Goal: Transaction & Acquisition: Book appointment/travel/reservation

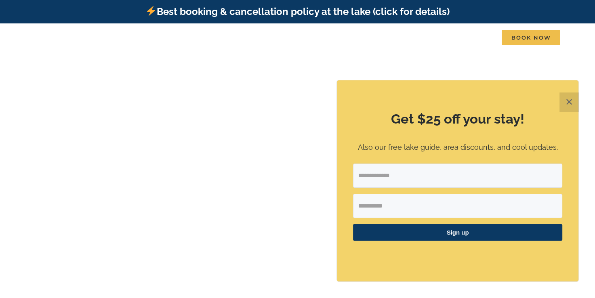
click at [570, 99] on button "✕" at bounding box center [569, 102] width 19 height 19
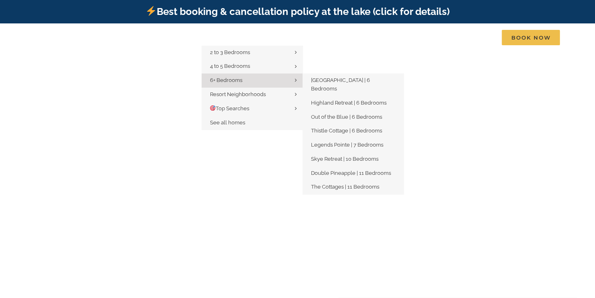
click at [236, 82] on span "6+ Bedrooms" at bounding box center [226, 80] width 32 height 6
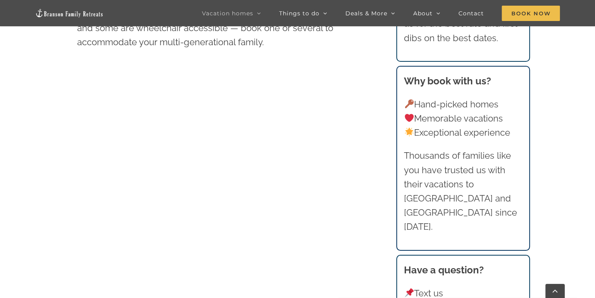
scroll to position [525, 0]
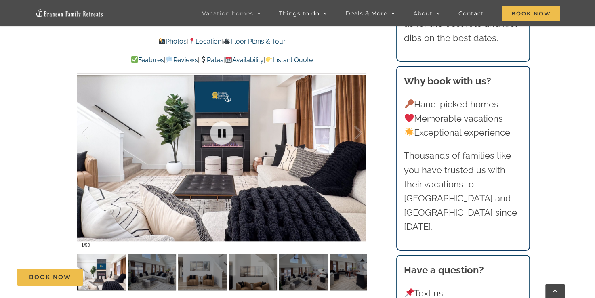
scroll to position [728, 0]
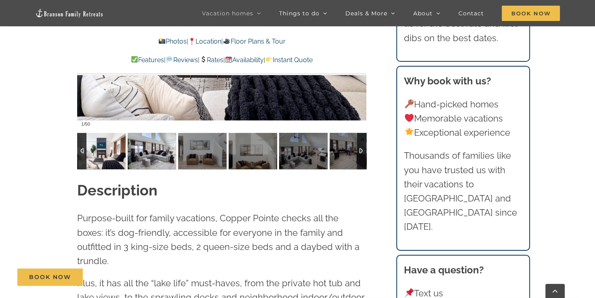
click at [158, 143] on img at bounding box center [152, 151] width 49 height 36
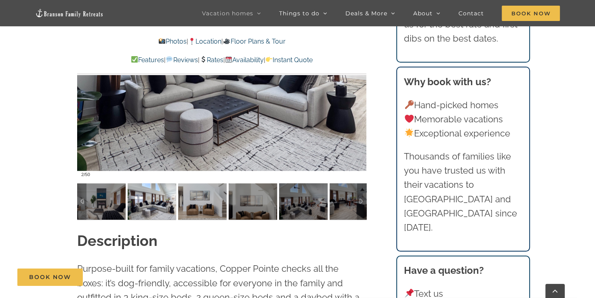
scroll to position [606, 0]
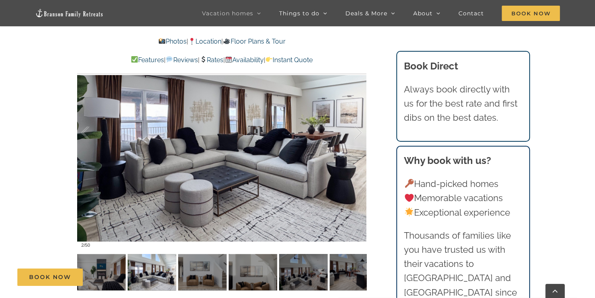
click at [196, 281] on div "Book Now" at bounding box center [303, 277] width 572 height 17
click at [188, 278] on div "Book Now" at bounding box center [303, 277] width 572 height 17
click at [250, 275] on div "Book Now" at bounding box center [303, 277] width 572 height 17
click at [294, 275] on div "Book Now" at bounding box center [303, 277] width 572 height 17
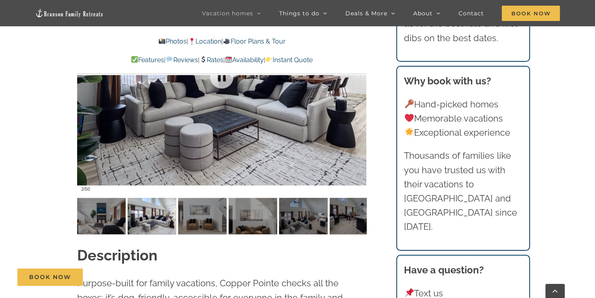
scroll to position [687, 0]
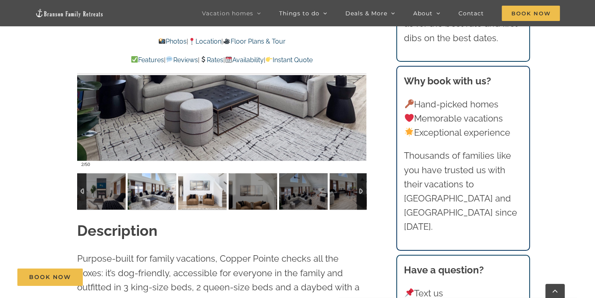
click at [198, 195] on img at bounding box center [202, 191] width 49 height 36
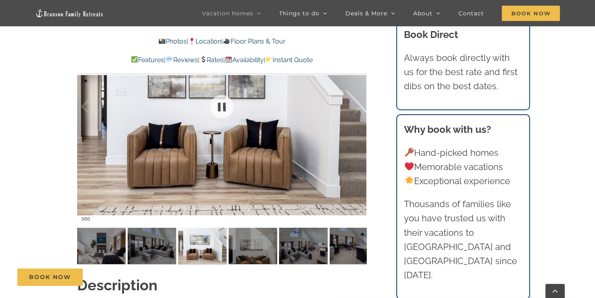
scroll to position [647, 0]
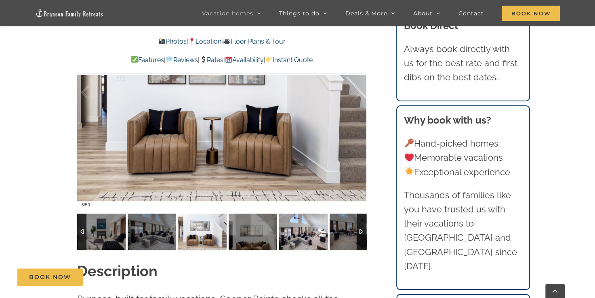
click at [297, 233] on img at bounding box center [303, 232] width 49 height 36
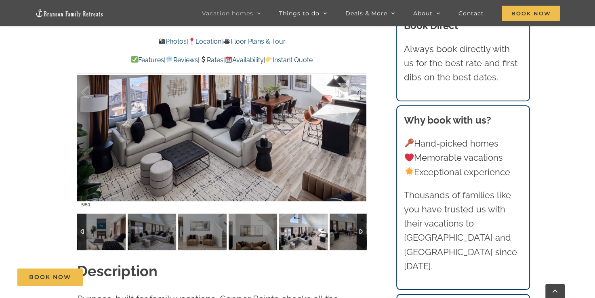
click at [314, 229] on img at bounding box center [303, 232] width 49 height 36
click at [351, 229] on img at bounding box center [354, 232] width 49 height 36
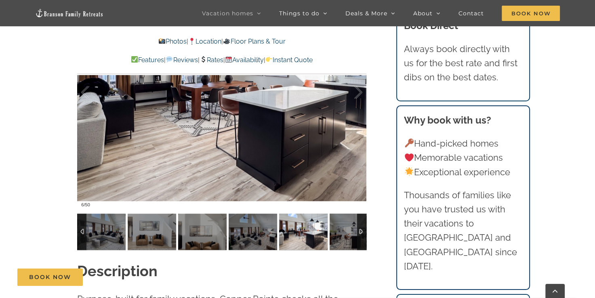
click at [361, 230] on div at bounding box center [361, 232] width 9 height 36
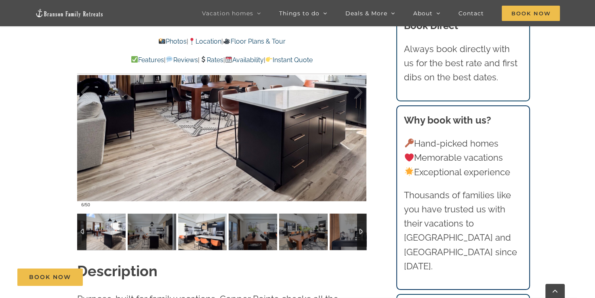
click at [194, 238] on img at bounding box center [202, 232] width 49 height 36
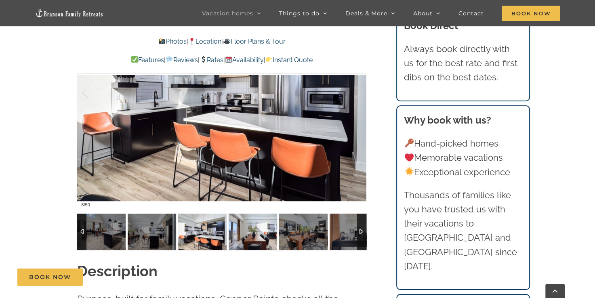
click at [237, 238] on img at bounding box center [253, 232] width 49 height 36
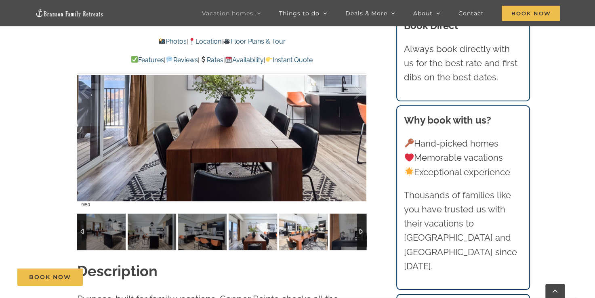
click at [299, 238] on img at bounding box center [303, 232] width 49 height 36
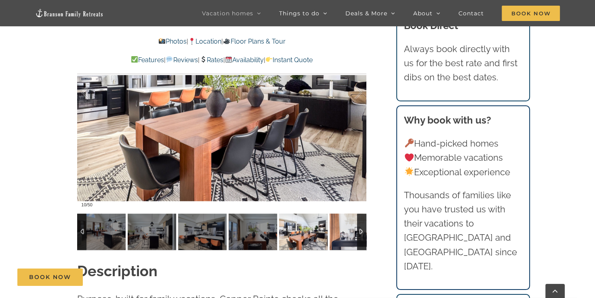
click at [334, 232] on img at bounding box center [354, 232] width 49 height 36
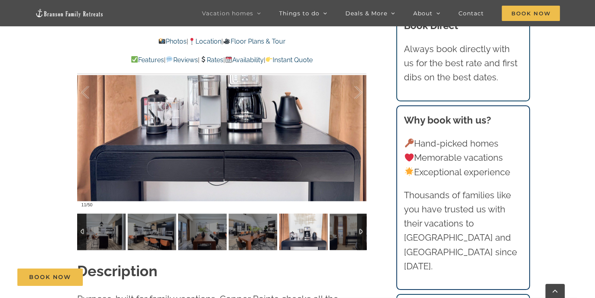
click at [361, 230] on div at bounding box center [361, 232] width 9 height 36
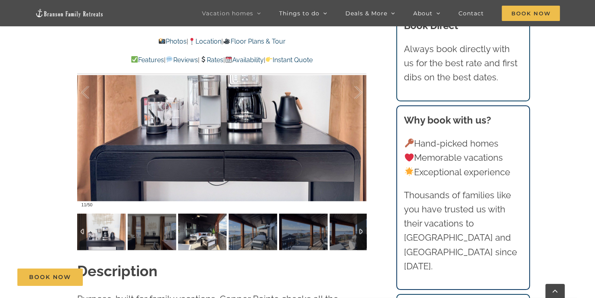
click at [206, 243] on img at bounding box center [202, 232] width 49 height 36
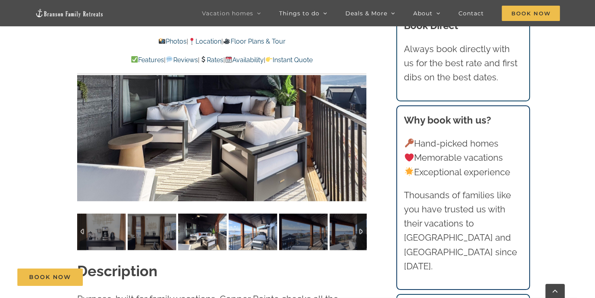
click at [245, 238] on img at bounding box center [253, 232] width 49 height 36
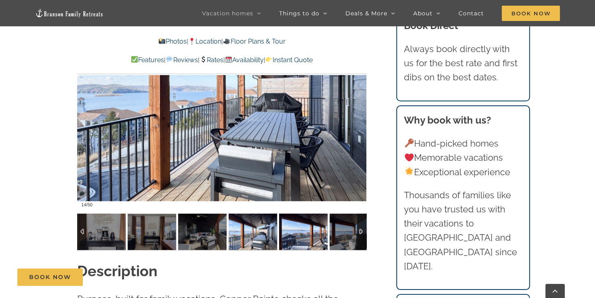
click at [285, 237] on img at bounding box center [303, 232] width 49 height 36
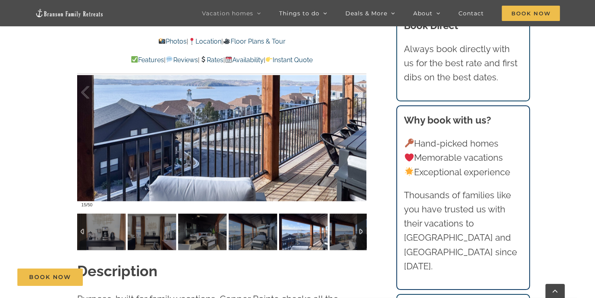
click at [327, 235] on img at bounding box center [303, 232] width 49 height 36
click at [337, 235] on img at bounding box center [354, 232] width 49 height 36
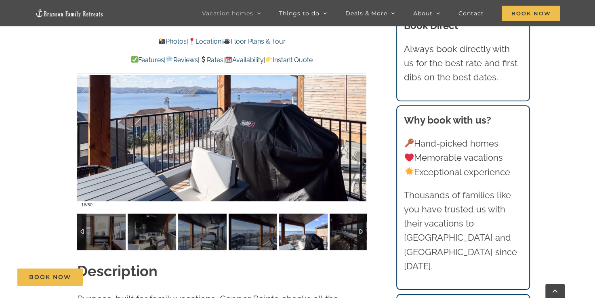
click at [359, 232] on div at bounding box center [361, 232] width 9 height 36
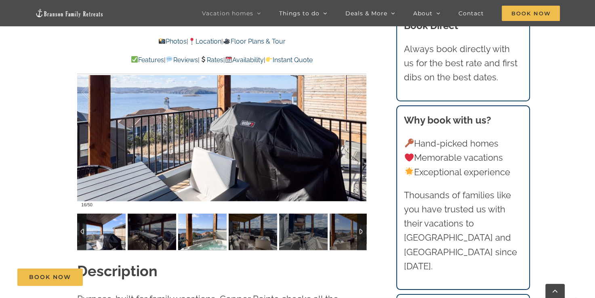
click at [206, 247] on img at bounding box center [202, 232] width 49 height 36
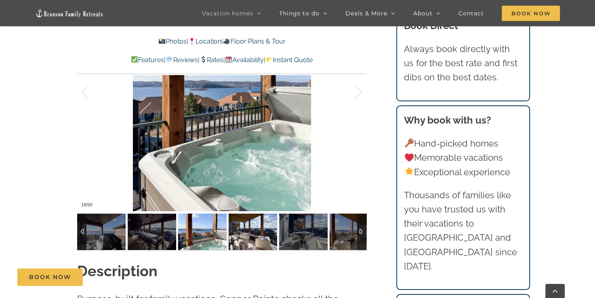
click at [246, 241] on img at bounding box center [253, 232] width 49 height 36
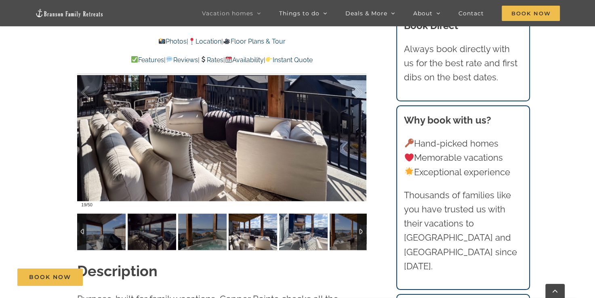
click at [281, 234] on img at bounding box center [303, 232] width 49 height 36
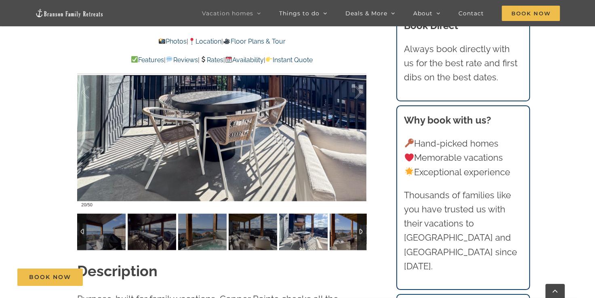
click at [310, 234] on img at bounding box center [303, 232] width 49 height 36
click at [362, 230] on div at bounding box center [361, 232] width 9 height 36
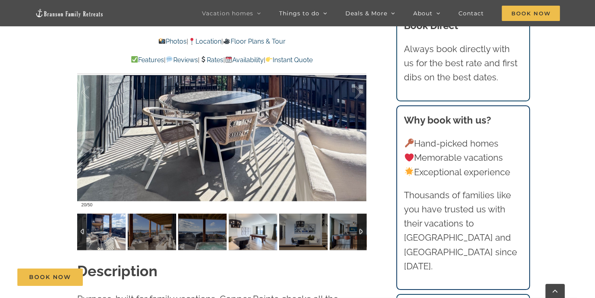
click at [265, 243] on img at bounding box center [253, 232] width 49 height 36
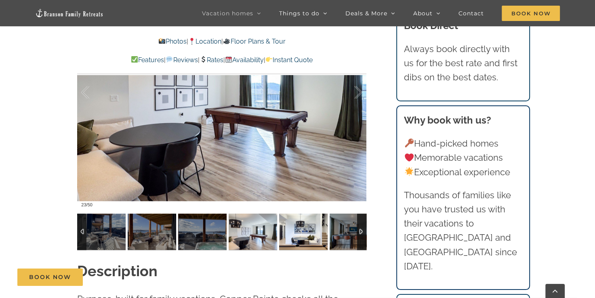
click at [293, 235] on img at bounding box center [303, 232] width 49 height 36
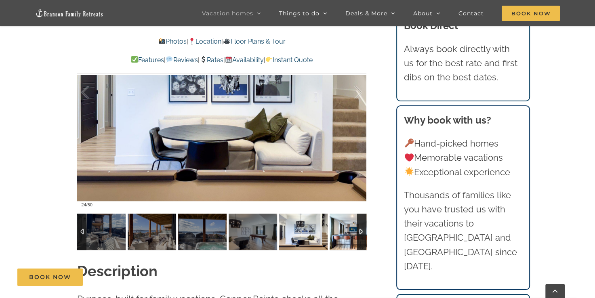
click at [343, 236] on img at bounding box center [354, 232] width 49 height 36
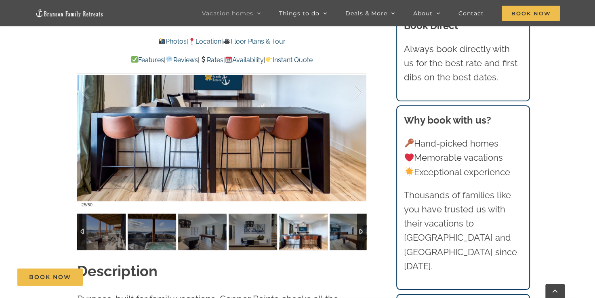
click at [361, 229] on div at bounding box center [361, 232] width 9 height 36
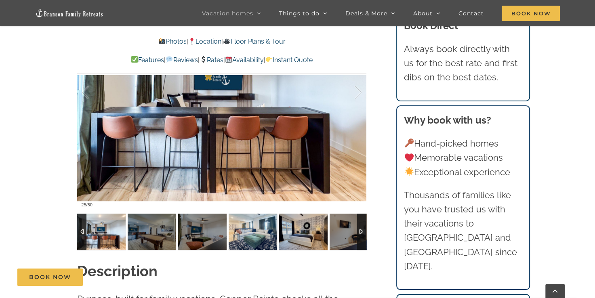
click at [268, 236] on img at bounding box center [253, 232] width 49 height 36
click at [300, 236] on img at bounding box center [303, 232] width 49 height 36
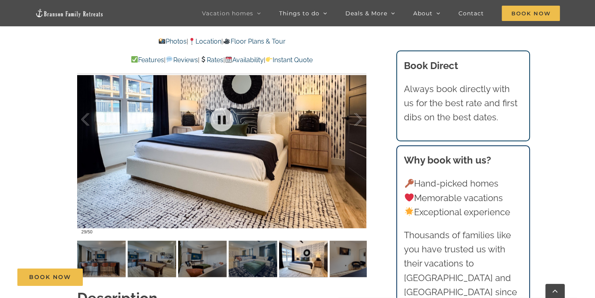
scroll to position [606, 0]
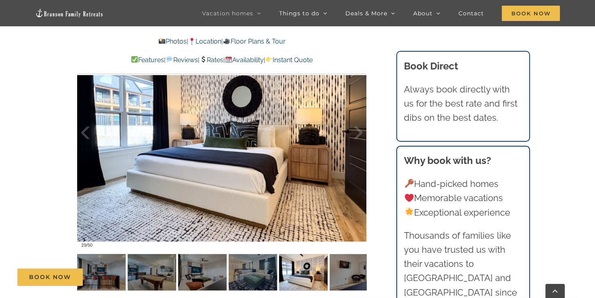
click at [359, 270] on div "Book Now" at bounding box center [303, 277] width 572 height 17
click at [361, 271] on div "Book Now" at bounding box center [303, 277] width 572 height 17
click at [360, 133] on div at bounding box center [349, 133] width 25 height 50
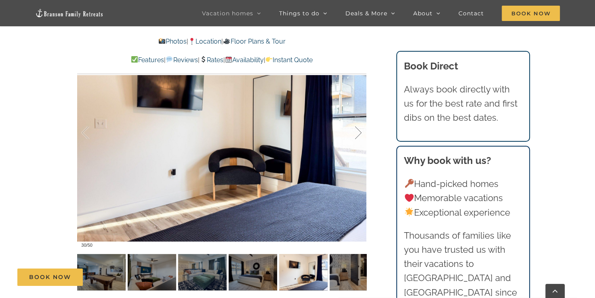
click at [360, 133] on div at bounding box center [349, 133] width 25 height 50
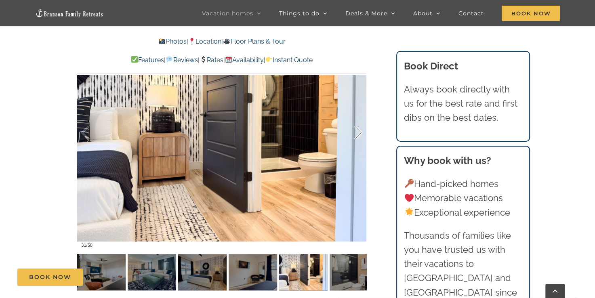
click at [360, 133] on div at bounding box center [349, 133] width 25 height 50
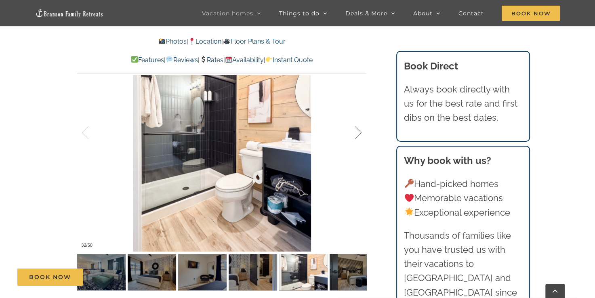
click at [360, 133] on div at bounding box center [349, 133] width 25 height 50
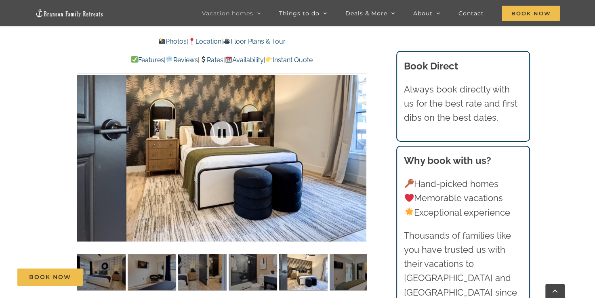
click at [360, 133] on div at bounding box center [221, 133] width 289 height 238
click at [360, 133] on div at bounding box center [349, 133] width 25 height 50
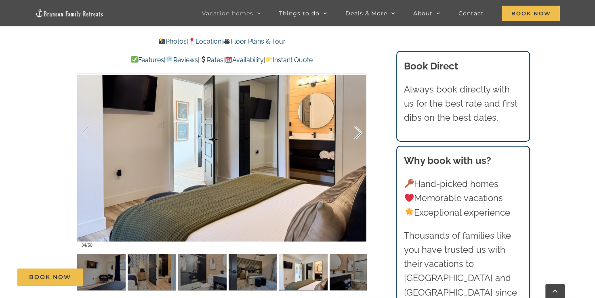
click at [359, 133] on div at bounding box center [349, 133] width 25 height 50
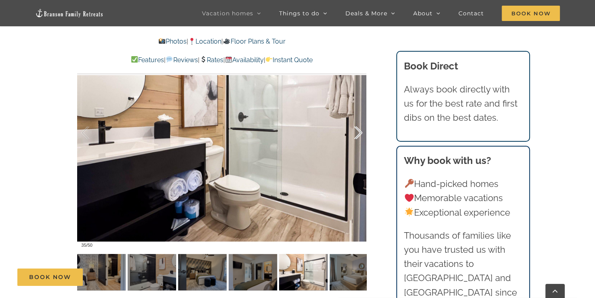
click at [357, 133] on div at bounding box center [349, 133] width 25 height 50
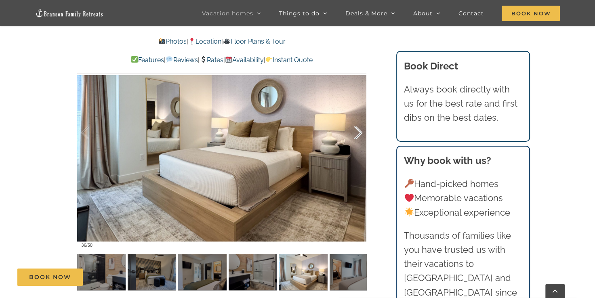
click at [357, 132] on div at bounding box center [349, 133] width 25 height 50
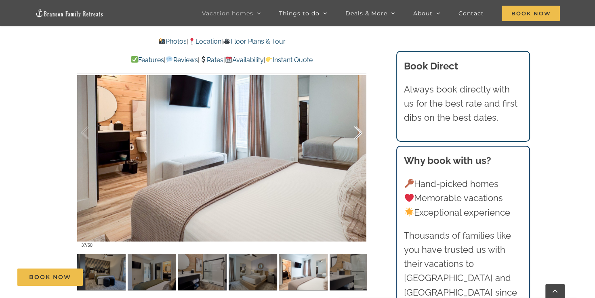
click at [357, 132] on div at bounding box center [349, 133] width 25 height 50
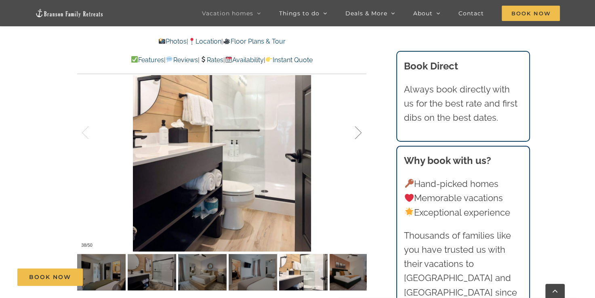
click at [357, 132] on div at bounding box center [349, 133] width 25 height 50
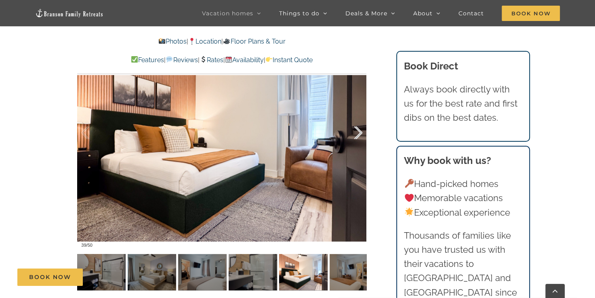
click at [357, 132] on div at bounding box center [349, 133] width 25 height 50
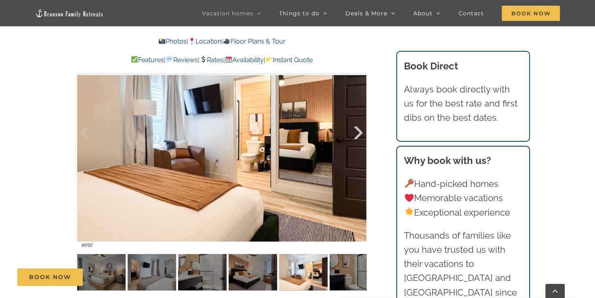
click at [357, 132] on div at bounding box center [349, 133] width 25 height 50
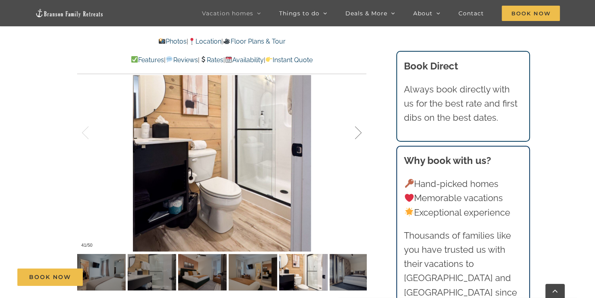
click at [357, 132] on div at bounding box center [349, 133] width 25 height 50
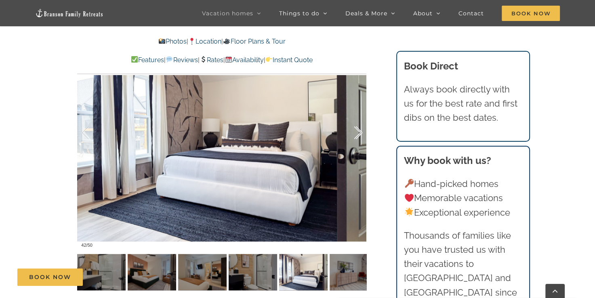
click at [357, 132] on div at bounding box center [349, 133] width 25 height 50
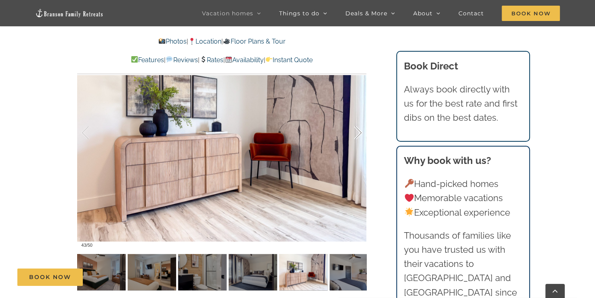
click at [357, 132] on div at bounding box center [349, 133] width 25 height 50
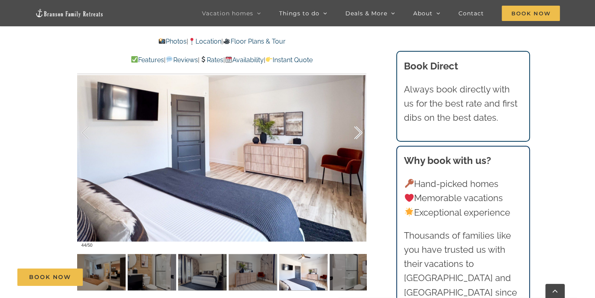
click at [357, 132] on div at bounding box center [349, 133] width 25 height 50
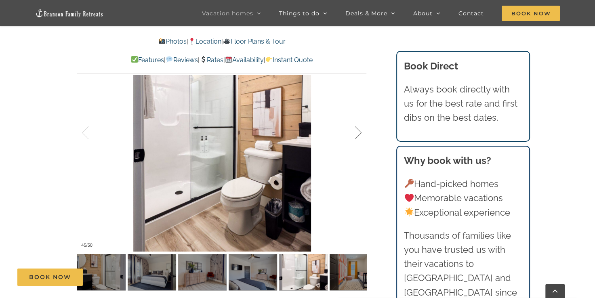
click at [357, 132] on div at bounding box center [349, 133] width 25 height 50
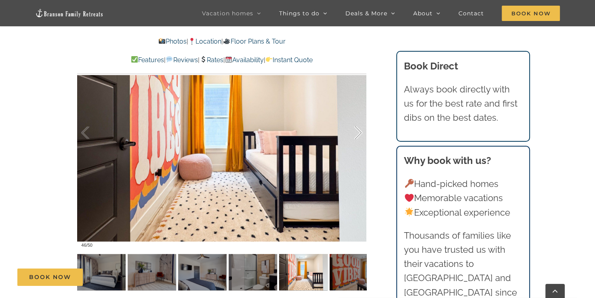
click at [357, 132] on div at bounding box center [349, 133] width 25 height 50
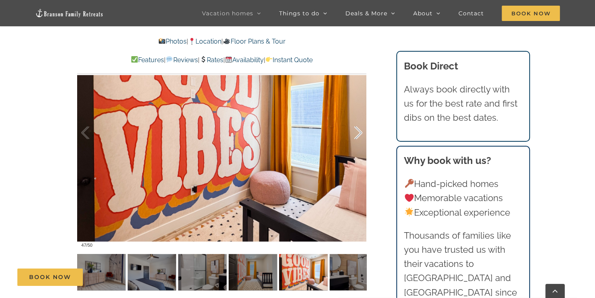
click at [357, 132] on div at bounding box center [349, 133] width 25 height 50
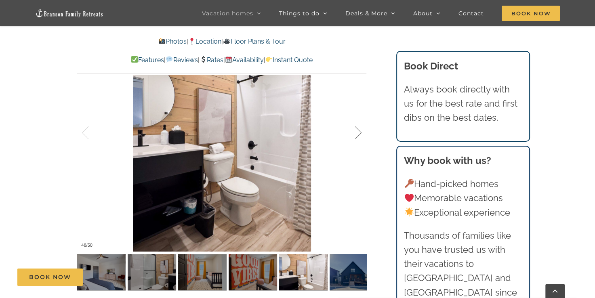
click at [357, 132] on div at bounding box center [349, 133] width 25 height 50
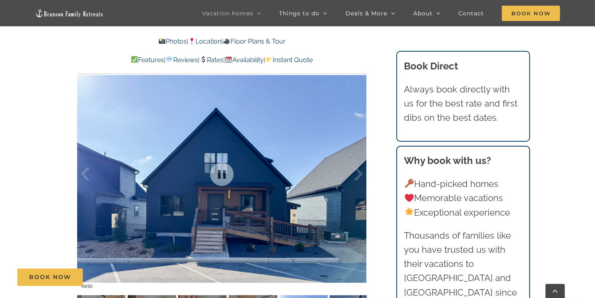
scroll to position [485, 0]
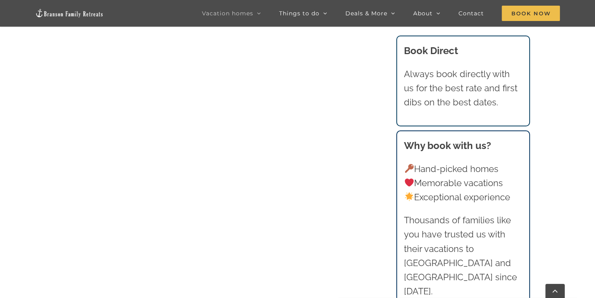
scroll to position [525, 0]
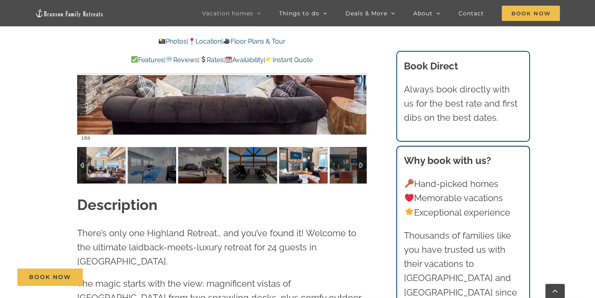
scroll to position [647, 0]
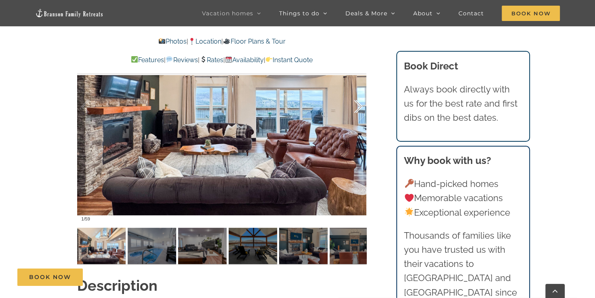
click at [360, 105] on div at bounding box center [349, 107] width 25 height 50
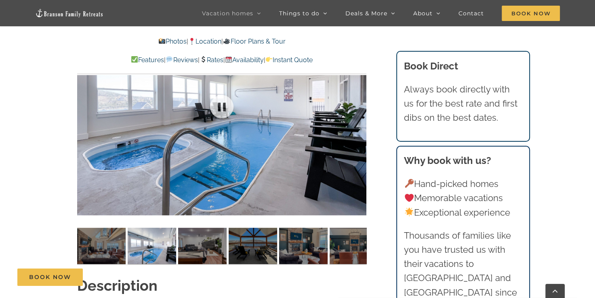
click at [360, 105] on div at bounding box center [221, 107] width 289 height 238
click at [359, 105] on div at bounding box center [349, 107] width 25 height 50
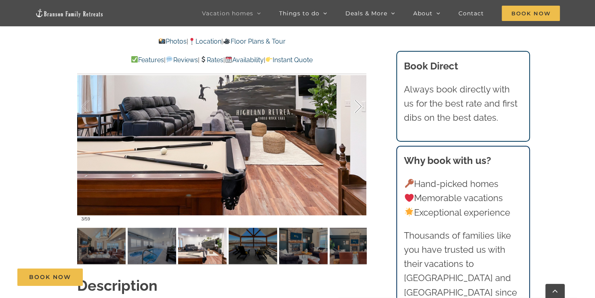
click at [359, 105] on div at bounding box center [349, 107] width 25 height 50
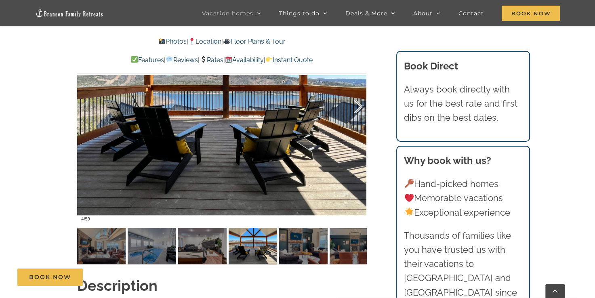
click at [359, 105] on div at bounding box center [349, 107] width 25 height 50
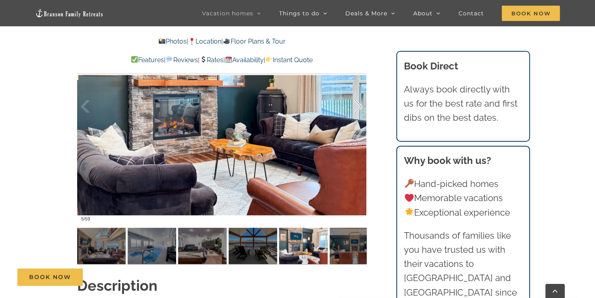
click at [359, 105] on div at bounding box center [349, 107] width 25 height 50
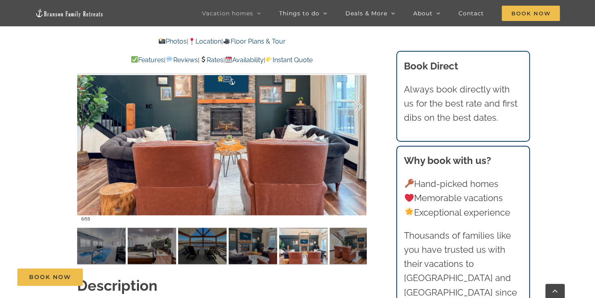
click at [359, 105] on div at bounding box center [349, 107] width 25 height 50
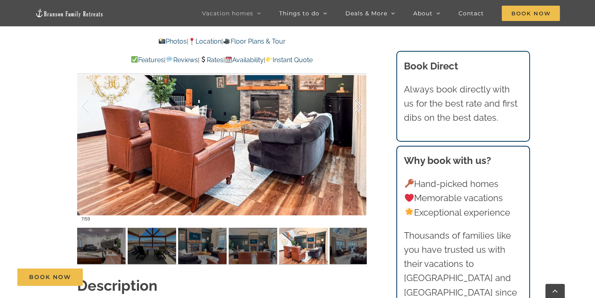
click at [359, 105] on div at bounding box center [349, 107] width 25 height 50
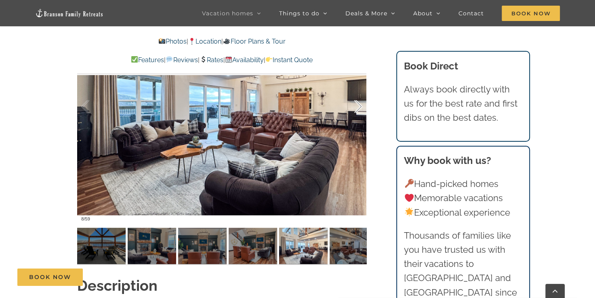
click at [359, 105] on div at bounding box center [349, 107] width 25 height 50
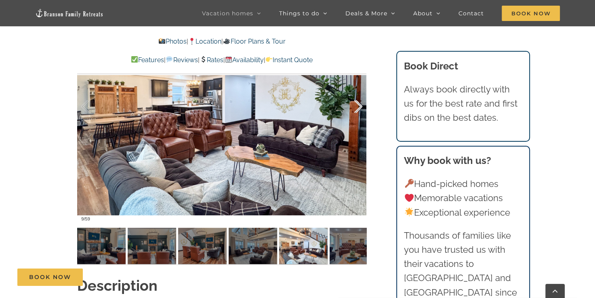
click at [359, 105] on div at bounding box center [349, 107] width 25 height 50
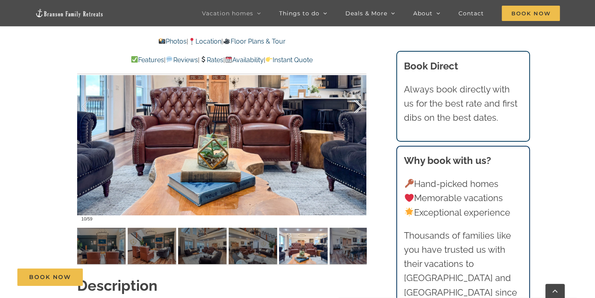
click at [359, 105] on div at bounding box center [349, 107] width 25 height 50
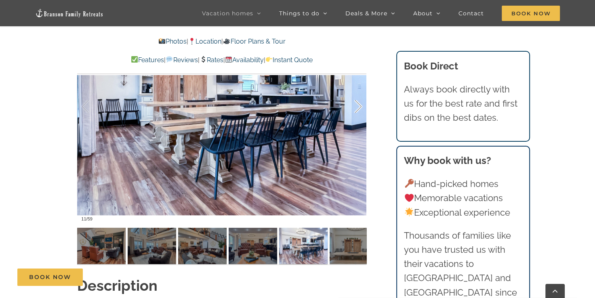
click at [359, 105] on div at bounding box center [349, 107] width 25 height 50
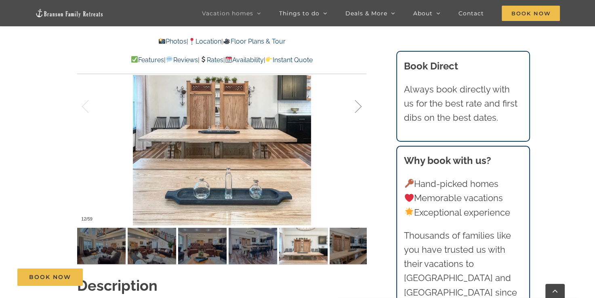
click at [359, 105] on div at bounding box center [349, 107] width 25 height 50
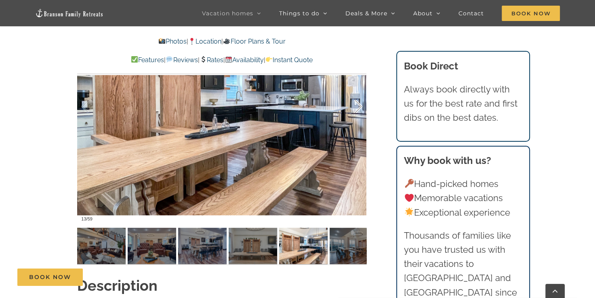
click at [359, 105] on div at bounding box center [349, 107] width 25 height 50
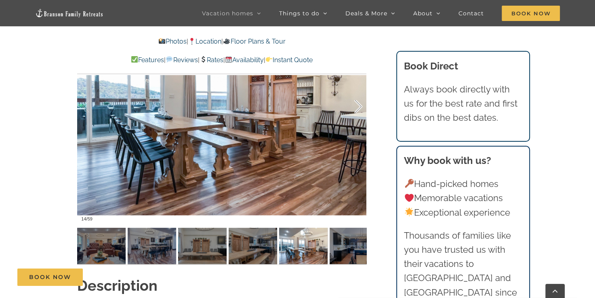
click at [359, 105] on div at bounding box center [349, 107] width 25 height 50
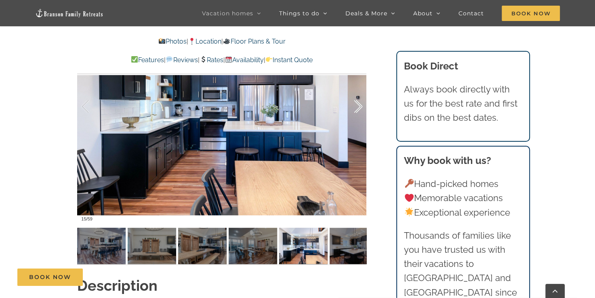
click at [357, 103] on div at bounding box center [349, 107] width 25 height 50
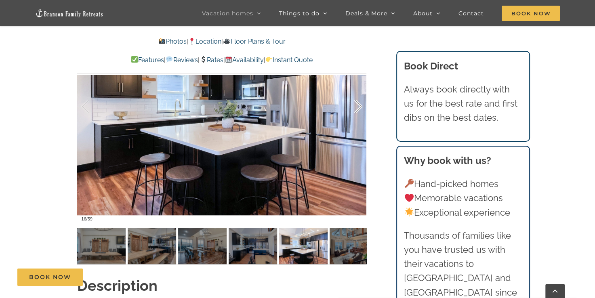
click at [357, 103] on div at bounding box center [349, 107] width 25 height 50
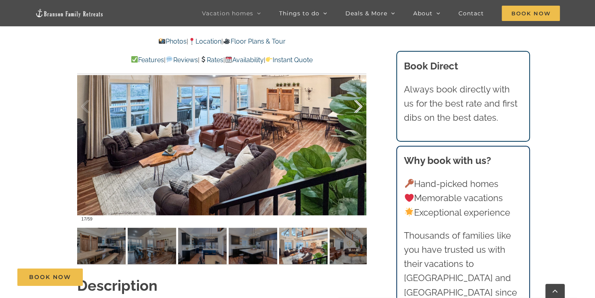
click at [357, 103] on div at bounding box center [349, 107] width 25 height 50
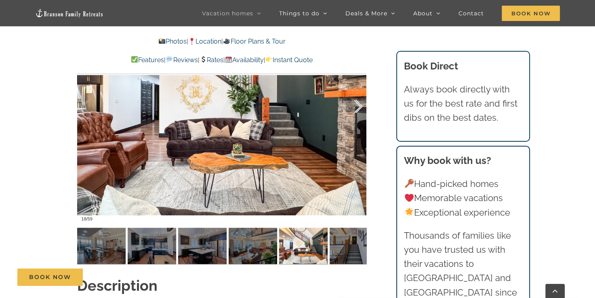
click at [357, 103] on div at bounding box center [349, 107] width 25 height 50
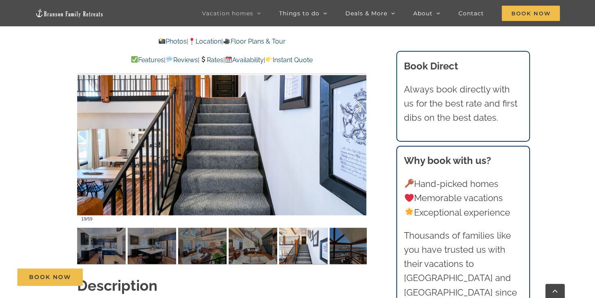
click at [357, 103] on div at bounding box center [349, 107] width 25 height 50
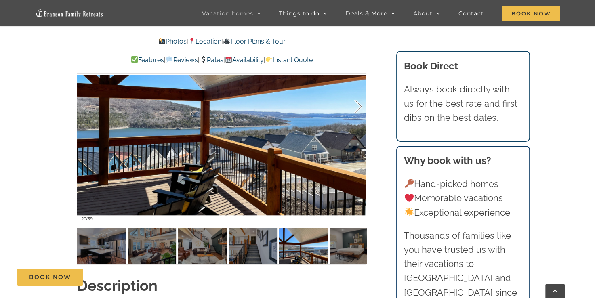
click at [357, 103] on div at bounding box center [349, 107] width 25 height 50
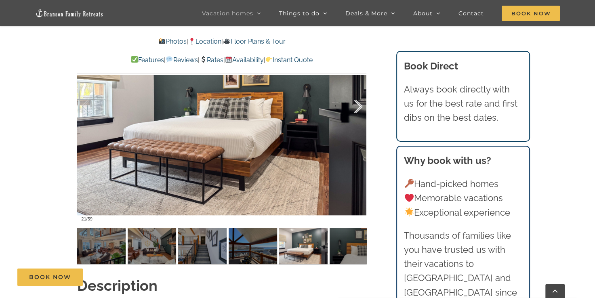
click at [357, 103] on div at bounding box center [349, 107] width 25 height 50
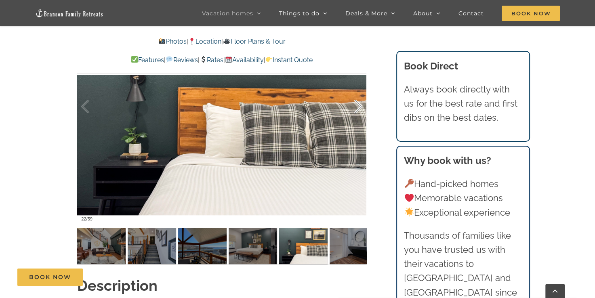
click at [357, 103] on div at bounding box center [349, 107] width 25 height 50
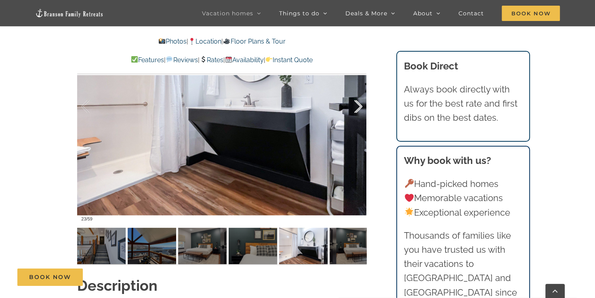
click at [357, 103] on div at bounding box center [349, 107] width 25 height 50
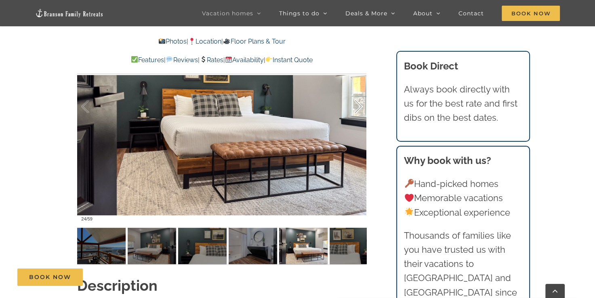
click at [357, 103] on div at bounding box center [349, 107] width 25 height 50
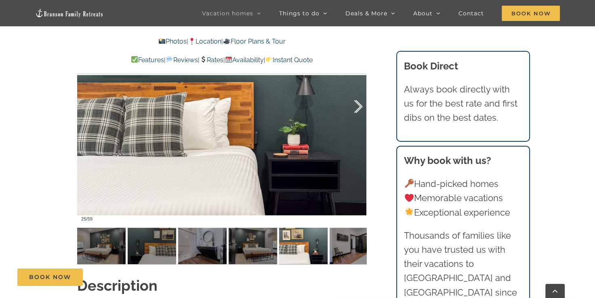
click at [357, 103] on div at bounding box center [349, 107] width 25 height 50
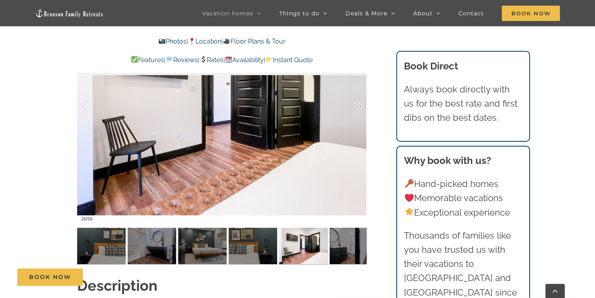
click at [357, 103] on div at bounding box center [349, 107] width 25 height 50
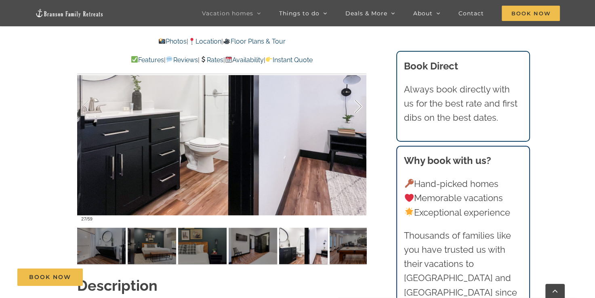
click at [357, 103] on div at bounding box center [349, 107] width 25 height 50
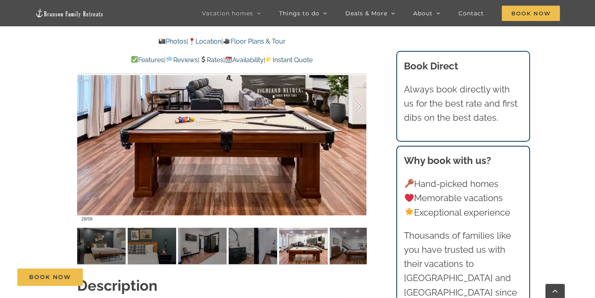
click at [357, 103] on div at bounding box center [349, 107] width 25 height 50
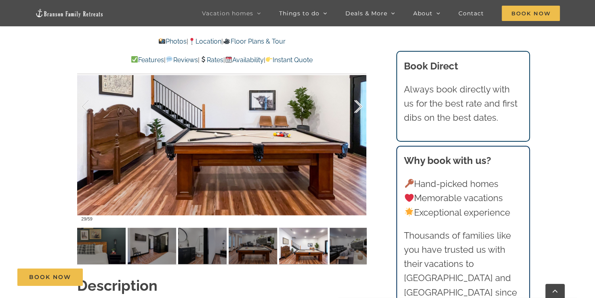
click at [357, 103] on div at bounding box center [349, 107] width 25 height 50
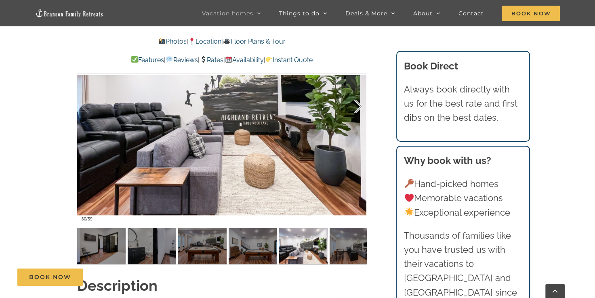
click at [357, 103] on div at bounding box center [349, 107] width 25 height 50
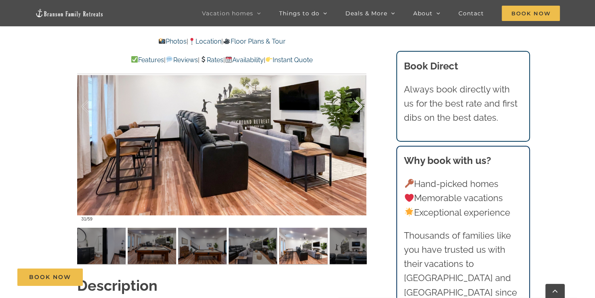
click at [357, 103] on div at bounding box center [349, 107] width 25 height 50
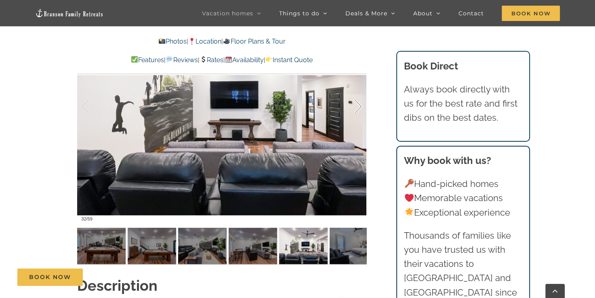
click at [357, 103] on div at bounding box center [349, 107] width 25 height 50
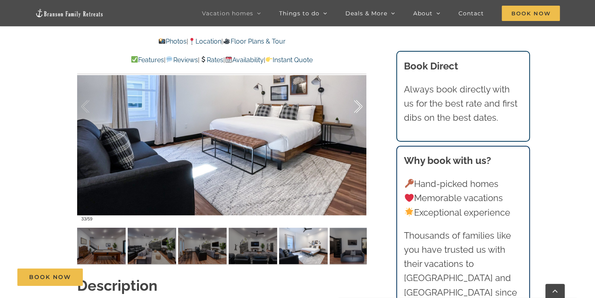
click at [357, 103] on div at bounding box center [349, 107] width 25 height 50
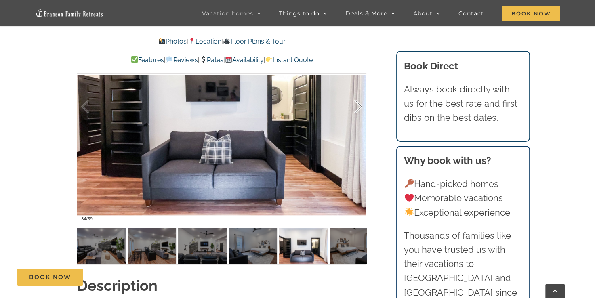
click at [357, 103] on div at bounding box center [349, 107] width 25 height 50
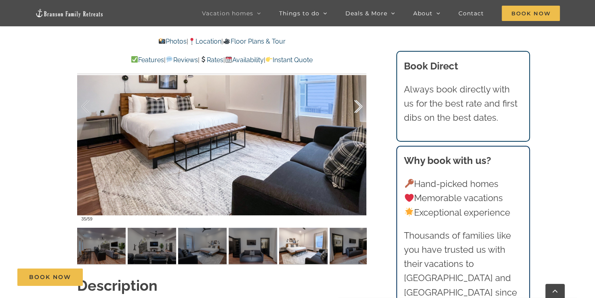
click at [357, 103] on div at bounding box center [349, 107] width 25 height 50
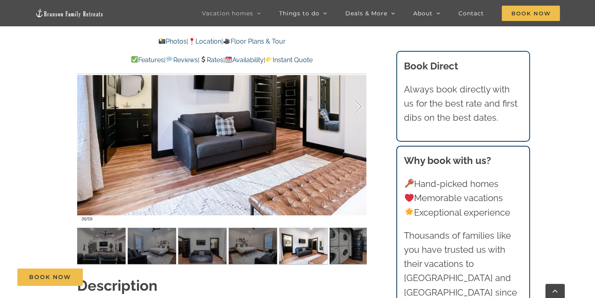
click at [357, 103] on div at bounding box center [349, 107] width 25 height 50
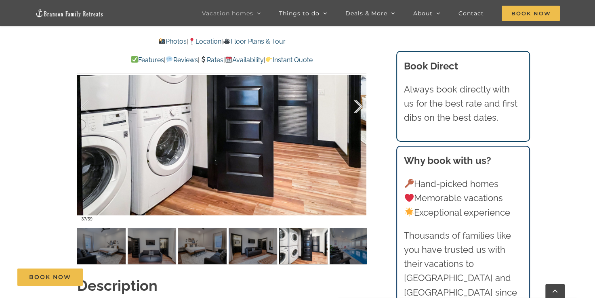
click at [357, 103] on div at bounding box center [349, 107] width 25 height 50
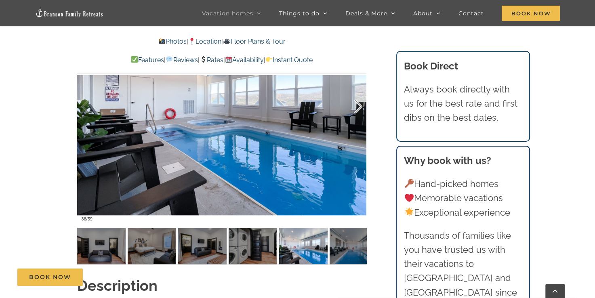
click at [357, 103] on div at bounding box center [349, 107] width 25 height 50
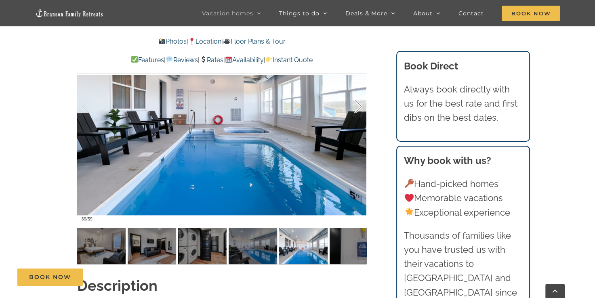
click at [359, 104] on div at bounding box center [349, 107] width 25 height 50
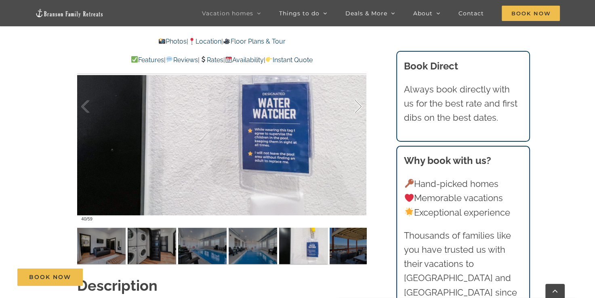
click at [359, 105] on div at bounding box center [349, 107] width 25 height 50
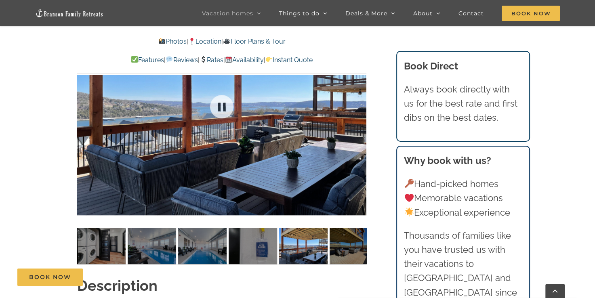
click at [359, 105] on div at bounding box center [221, 107] width 289 height 238
click at [359, 105] on div at bounding box center [349, 107] width 25 height 50
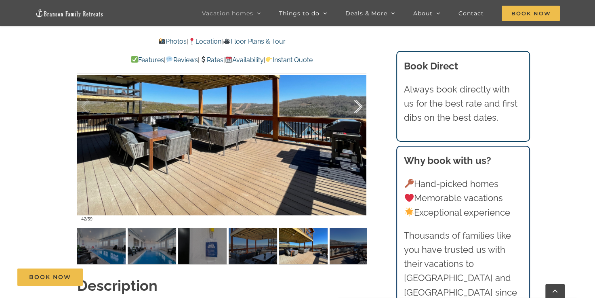
click at [361, 106] on div at bounding box center [349, 107] width 25 height 50
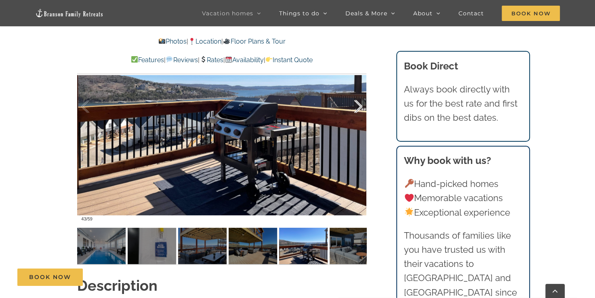
click at [361, 106] on div at bounding box center [349, 107] width 25 height 50
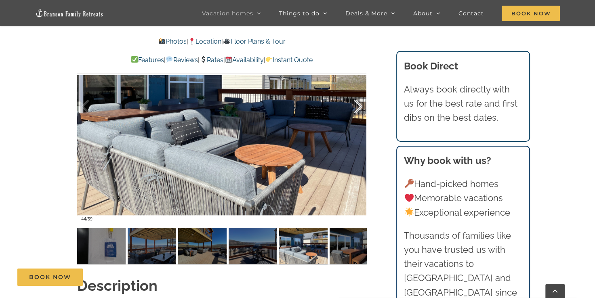
click at [361, 106] on div at bounding box center [349, 107] width 25 height 50
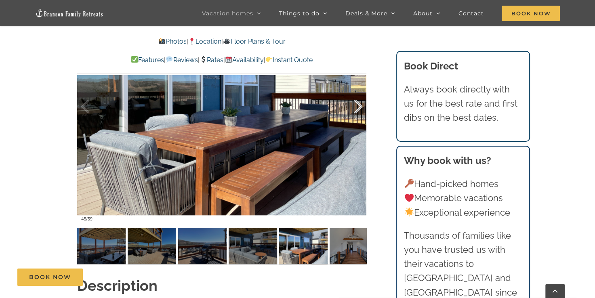
click at [361, 104] on div at bounding box center [349, 107] width 25 height 50
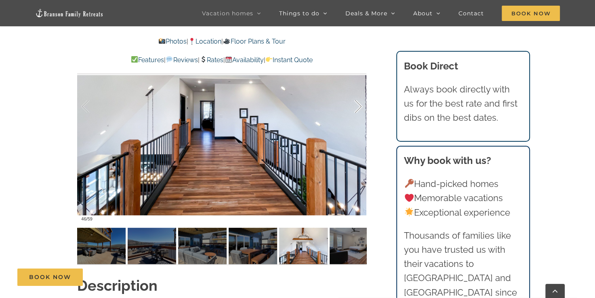
click at [361, 104] on div at bounding box center [349, 107] width 25 height 50
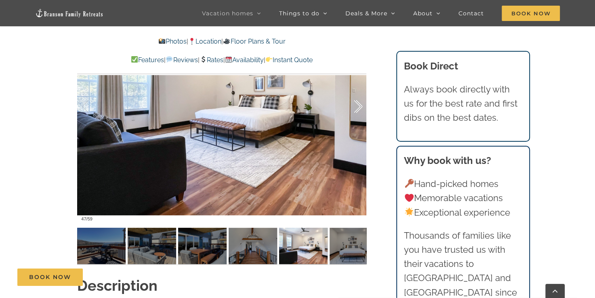
click at [361, 104] on div at bounding box center [349, 107] width 25 height 50
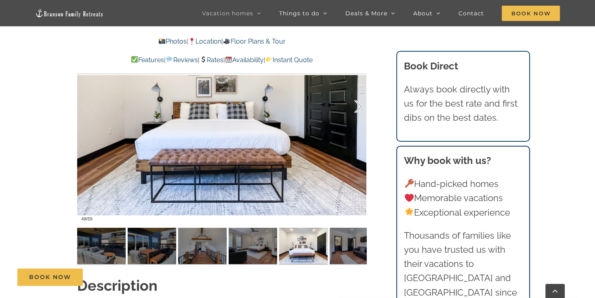
click at [361, 104] on div at bounding box center [349, 107] width 25 height 50
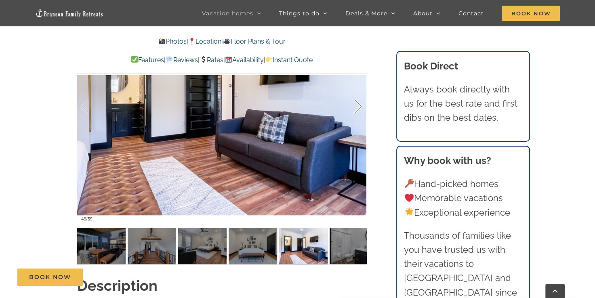
click at [361, 104] on div at bounding box center [349, 107] width 25 height 50
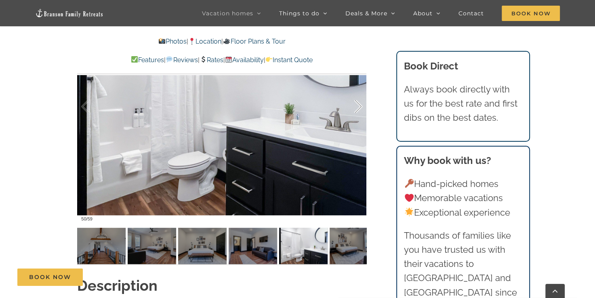
click at [361, 104] on div at bounding box center [349, 107] width 25 height 50
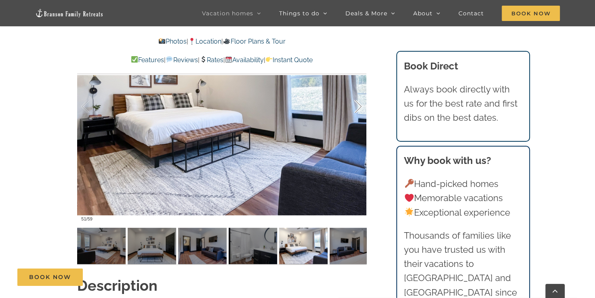
click at [361, 104] on div at bounding box center [349, 107] width 25 height 50
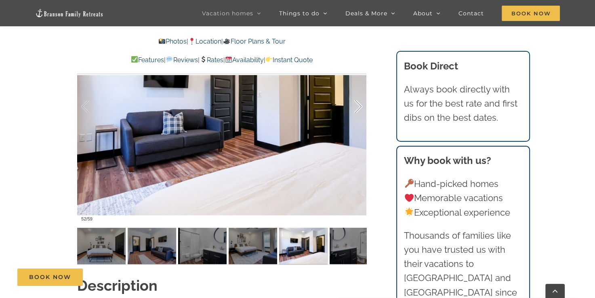
click at [361, 104] on div at bounding box center [349, 107] width 25 height 50
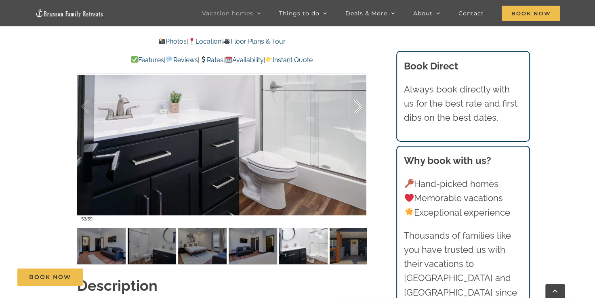
click at [361, 104] on div at bounding box center [349, 107] width 25 height 50
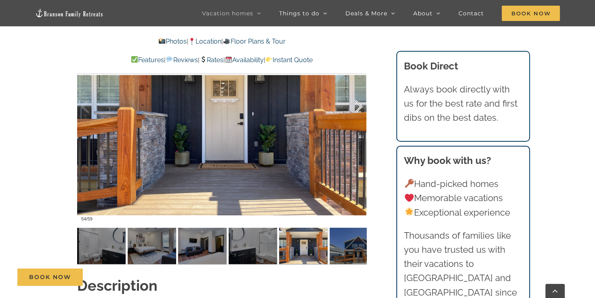
click at [361, 104] on div at bounding box center [349, 107] width 25 height 50
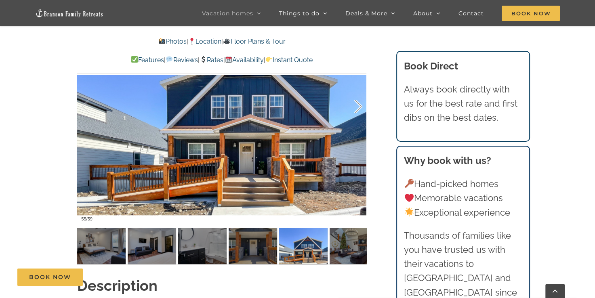
click at [361, 104] on div at bounding box center [349, 107] width 25 height 50
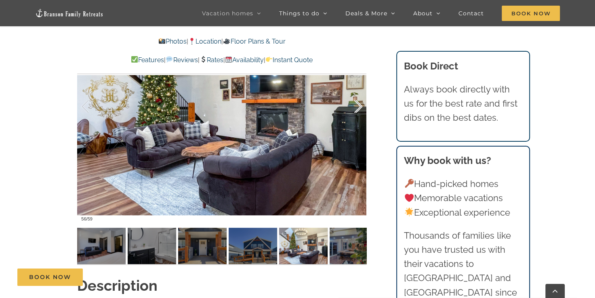
click at [361, 104] on div at bounding box center [349, 107] width 25 height 50
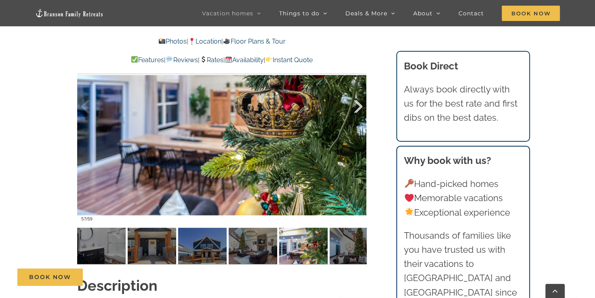
click at [361, 104] on div at bounding box center [349, 107] width 25 height 50
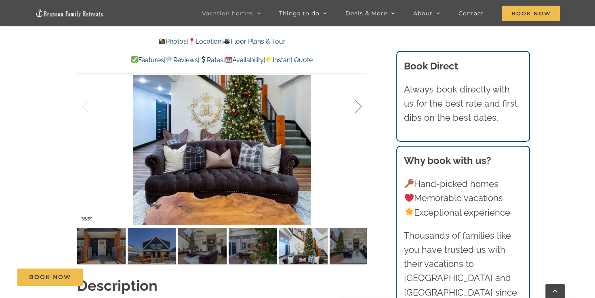
click at [361, 104] on div at bounding box center [349, 107] width 25 height 50
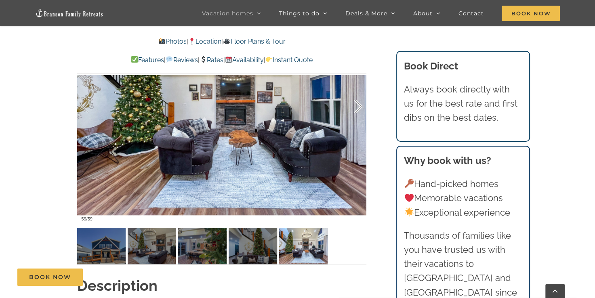
click at [361, 104] on div at bounding box center [349, 107] width 25 height 50
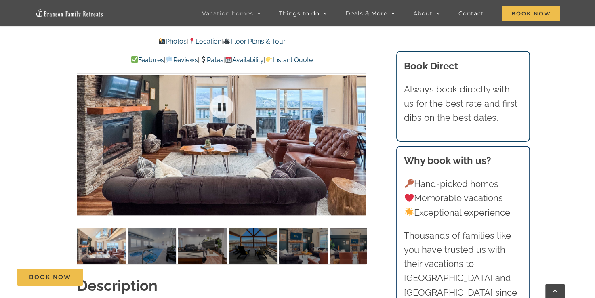
click at [361, 104] on div at bounding box center [221, 107] width 289 height 238
click at [361, 104] on div at bounding box center [349, 107] width 25 height 50
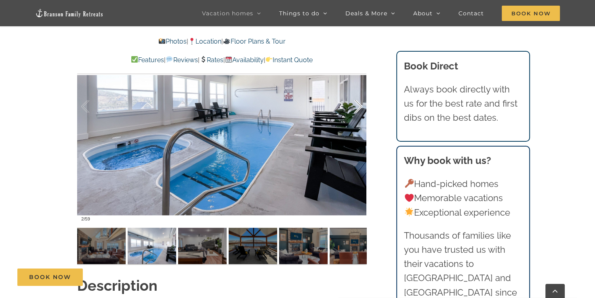
click at [361, 104] on div at bounding box center [349, 107] width 25 height 50
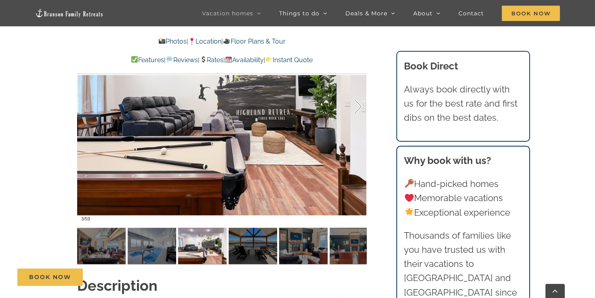
click at [361, 104] on div at bounding box center [349, 107] width 25 height 50
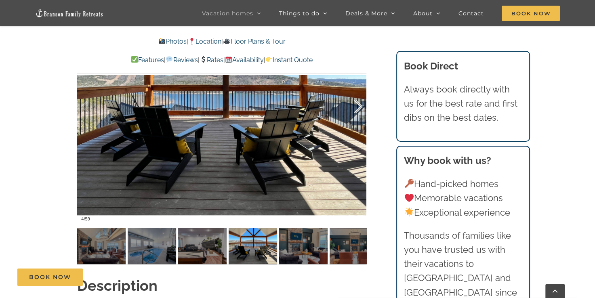
click at [361, 104] on div at bounding box center [349, 107] width 25 height 50
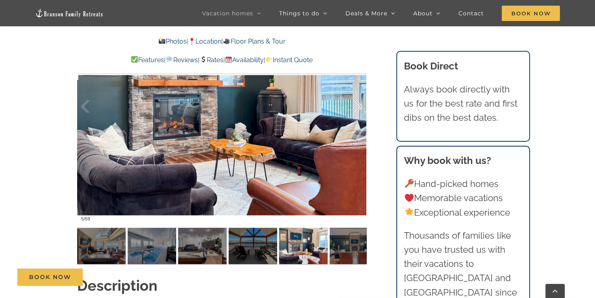
click at [361, 104] on div at bounding box center [349, 107] width 25 height 50
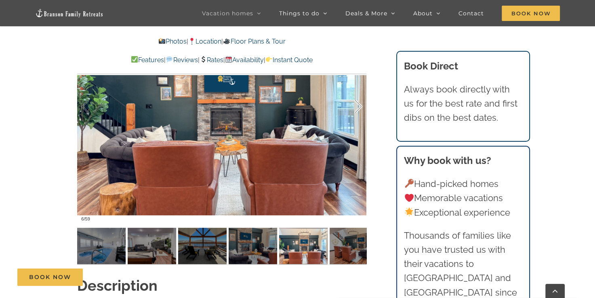
click at [361, 104] on div at bounding box center [349, 107] width 25 height 50
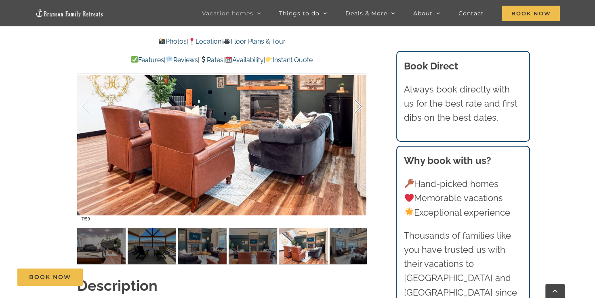
click at [361, 104] on div at bounding box center [349, 107] width 25 height 50
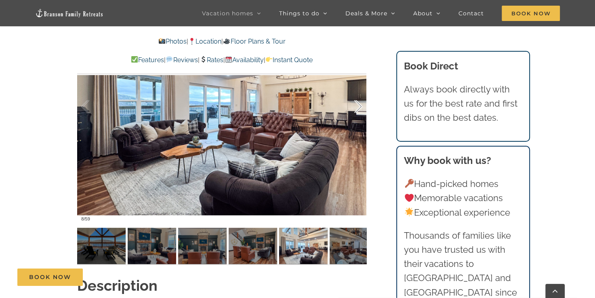
click at [361, 104] on div at bounding box center [349, 107] width 25 height 50
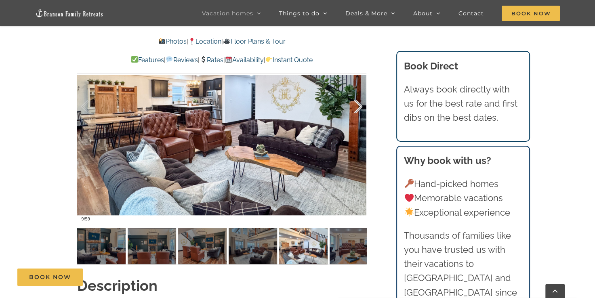
click at [361, 104] on div at bounding box center [349, 107] width 25 height 50
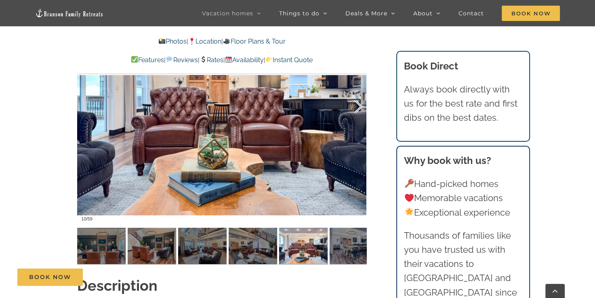
click at [361, 104] on div at bounding box center [349, 107] width 25 height 50
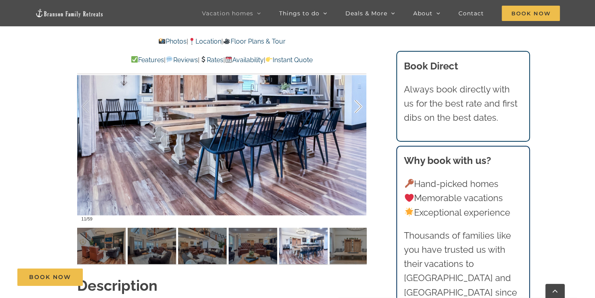
click at [361, 104] on div at bounding box center [349, 107] width 25 height 50
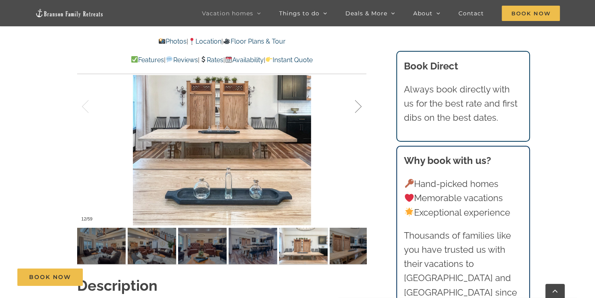
click at [361, 104] on div at bounding box center [349, 107] width 25 height 50
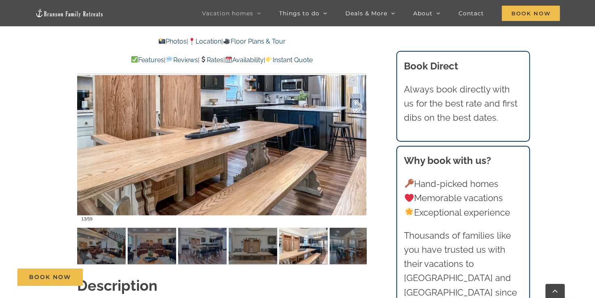
click at [361, 104] on div at bounding box center [349, 107] width 25 height 50
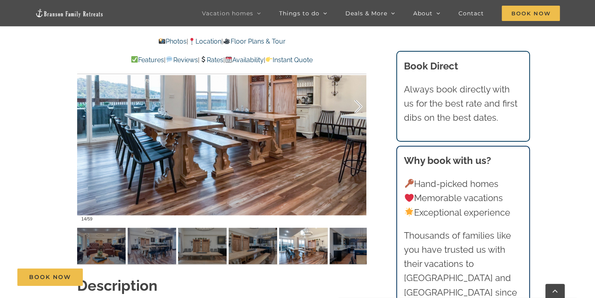
click at [361, 104] on div at bounding box center [349, 107] width 25 height 50
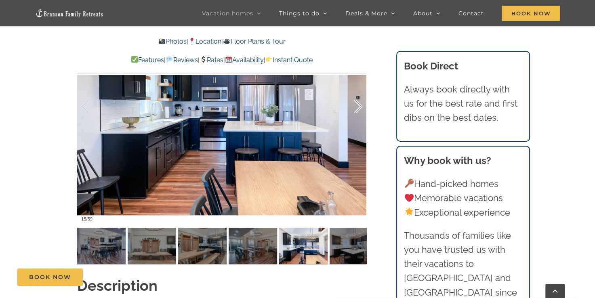
click at [361, 104] on div at bounding box center [349, 107] width 25 height 50
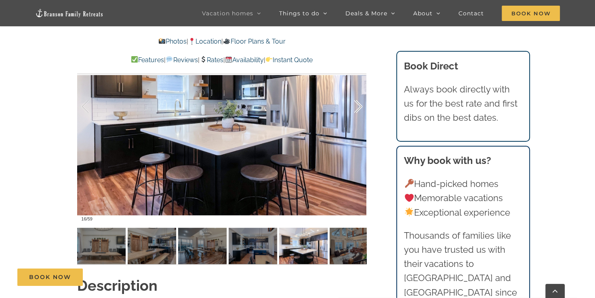
click at [361, 104] on div at bounding box center [349, 107] width 25 height 50
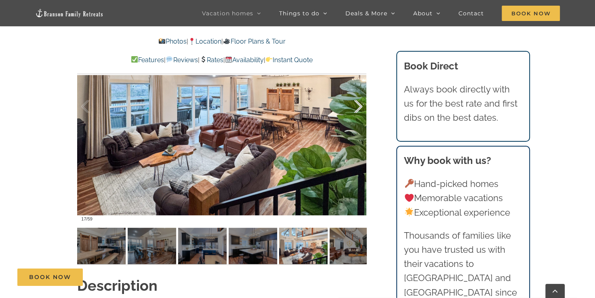
click at [361, 104] on div at bounding box center [349, 107] width 25 height 50
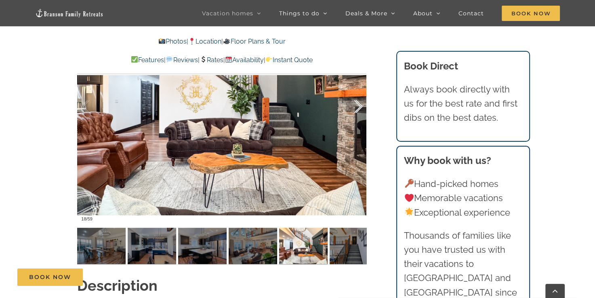
click at [361, 104] on div at bounding box center [349, 107] width 25 height 50
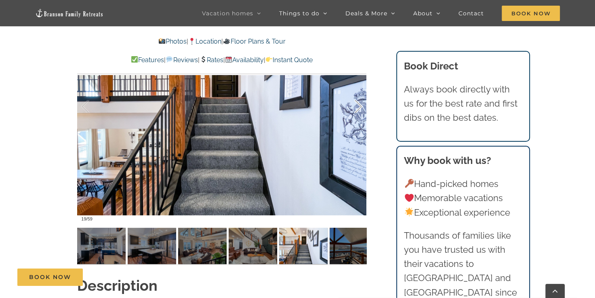
click at [361, 104] on div at bounding box center [349, 107] width 25 height 50
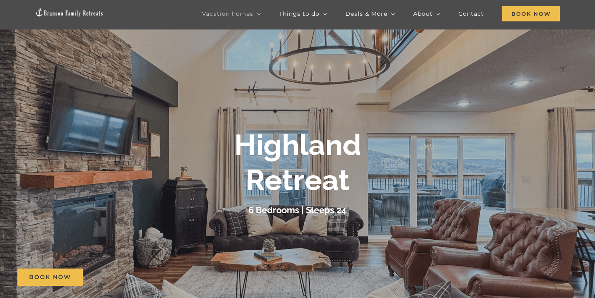
scroll to position [202, 0]
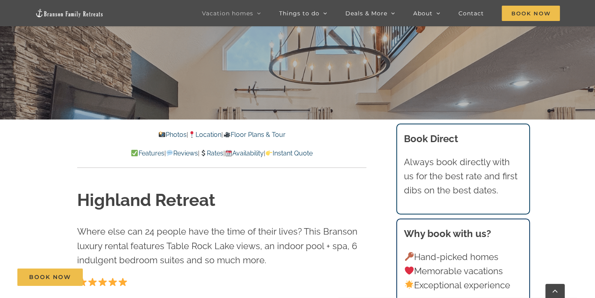
click at [212, 152] on link "Rates" at bounding box center [212, 154] width 24 height 8
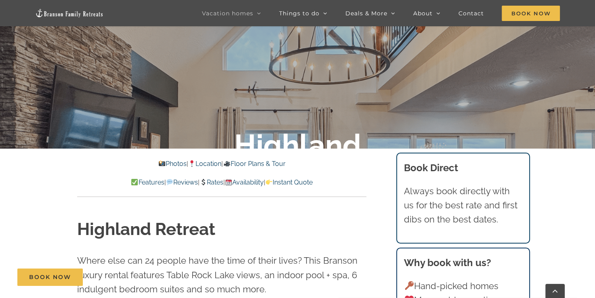
scroll to position [294, 0]
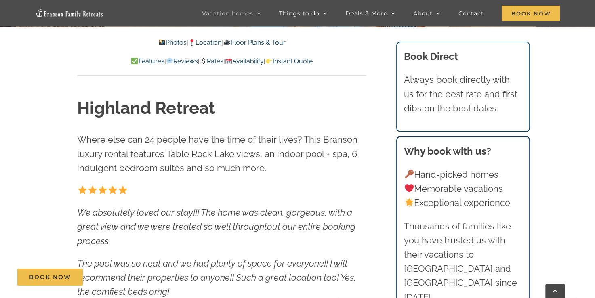
click at [256, 61] on link "Availability" at bounding box center [244, 61] width 39 height 8
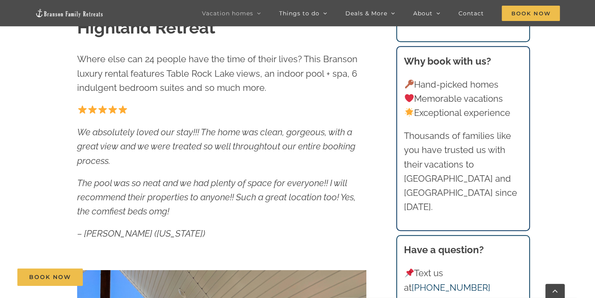
scroll to position [255, 0]
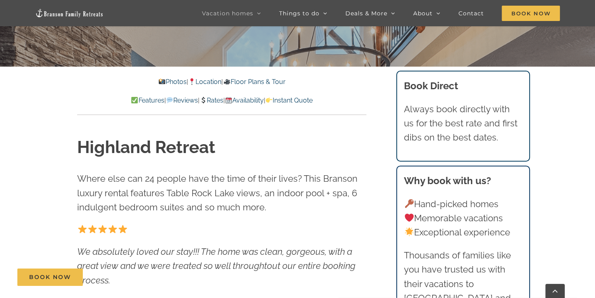
click at [215, 101] on link "Rates" at bounding box center [212, 101] width 24 height 8
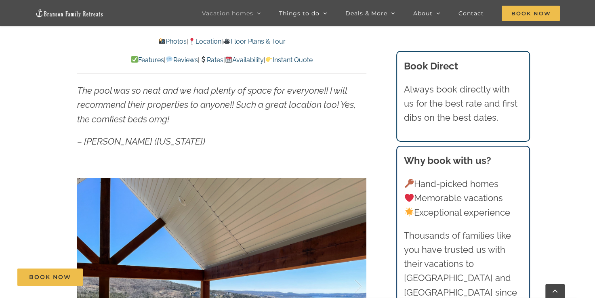
scroll to position [375, 0]
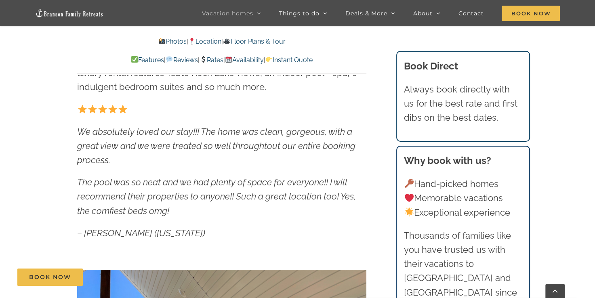
click at [306, 59] on link "Instant Quote" at bounding box center [289, 60] width 47 height 8
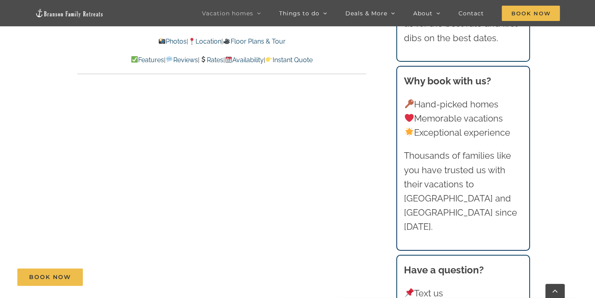
scroll to position [5138, 0]
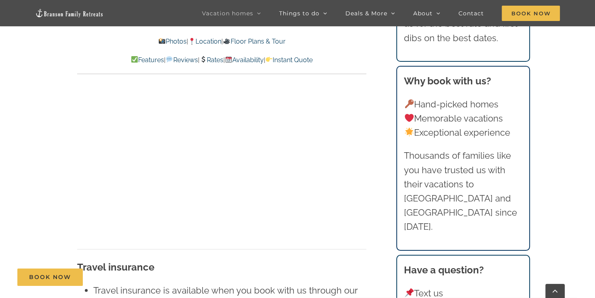
scroll to position [4700, 0]
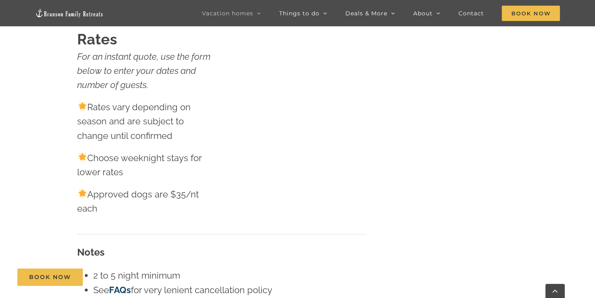
scroll to position [202, 0]
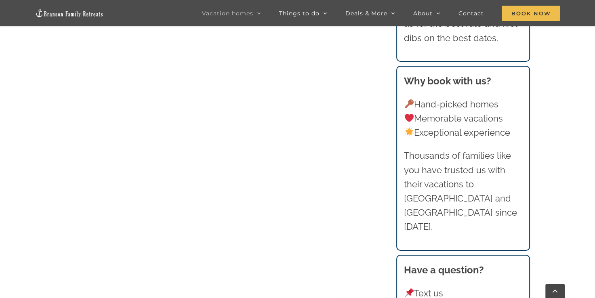
scroll to position [566, 0]
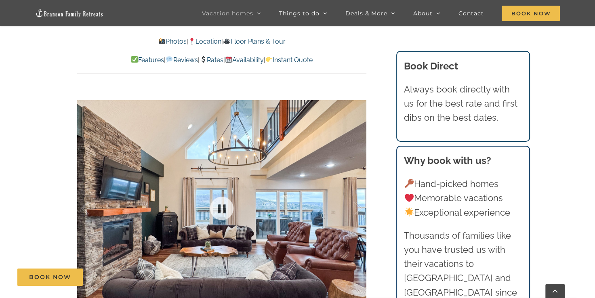
scroll to position [485, 0]
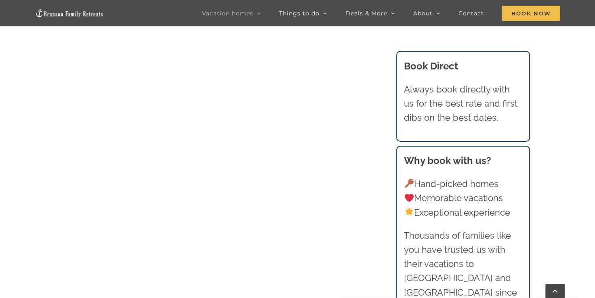
scroll to position [687, 0]
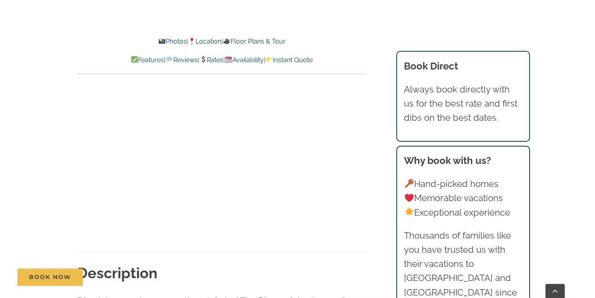
scroll to position [445, 0]
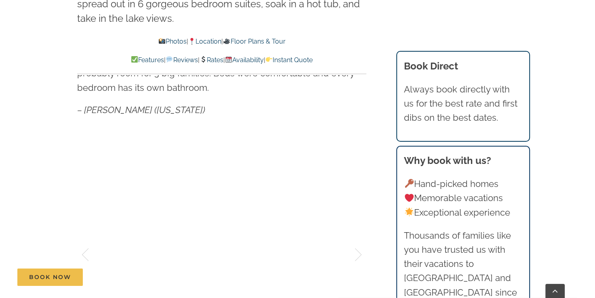
click at [256, 61] on link "Availability" at bounding box center [244, 60] width 39 height 8
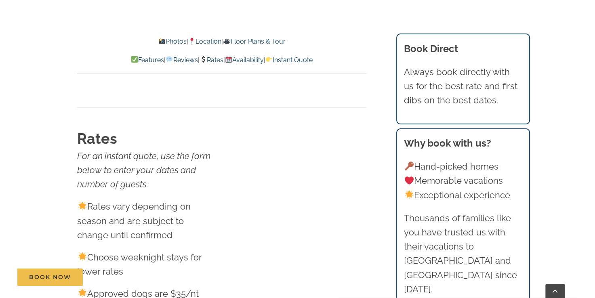
scroll to position [4806, 0]
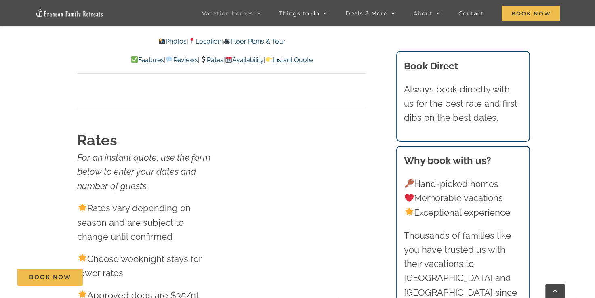
scroll to position [445, 0]
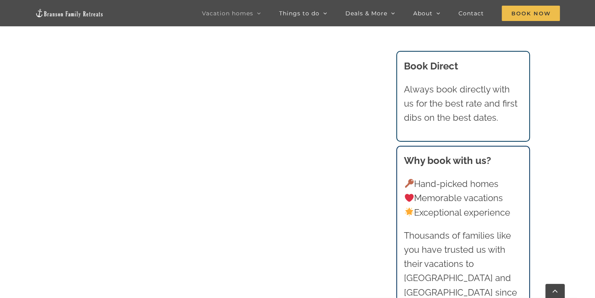
scroll to position [843, 0]
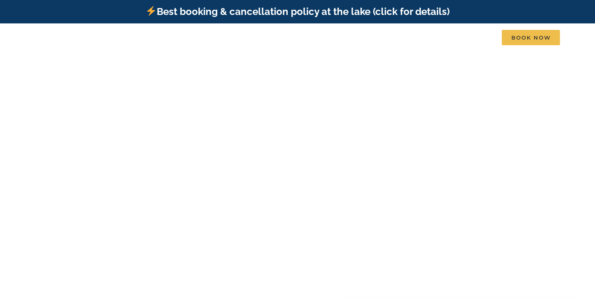
click at [369, 171] on div at bounding box center [297, 199] width 323 height 140
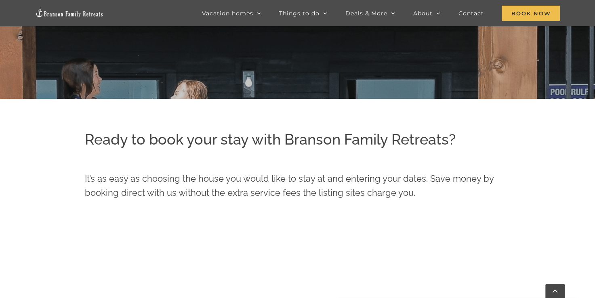
scroll to position [217, 0]
